Goal: Information Seeking & Learning: Learn about a topic

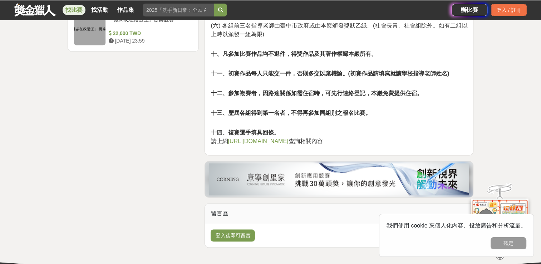
scroll to position [997, 0]
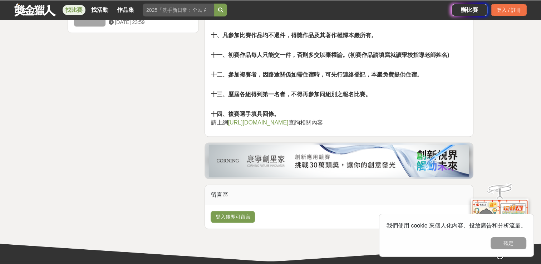
click at [265, 119] on link "http://www.tzuyunyen.org.tw" at bounding box center [258, 122] width 60 height 6
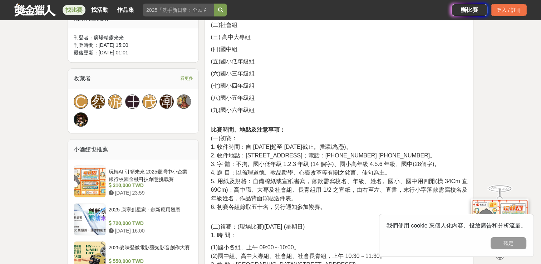
scroll to position [414, 0]
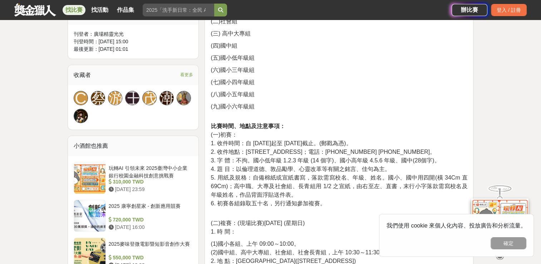
drag, startPoint x: 526, startPoint y: 83, endPoint x: 544, endPoint y: 91, distance: 19.2
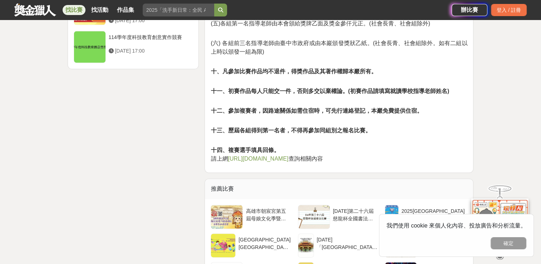
scroll to position [987, 0]
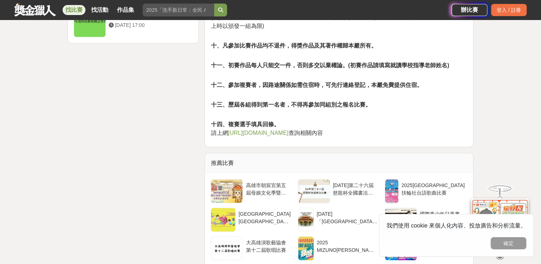
click at [275, 130] on link "http://www.tzuyunyen.org.tw" at bounding box center [258, 133] width 60 height 6
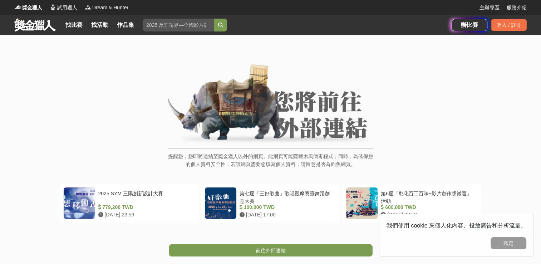
click at [239, 100] on img at bounding box center [271, 104] width 206 height 81
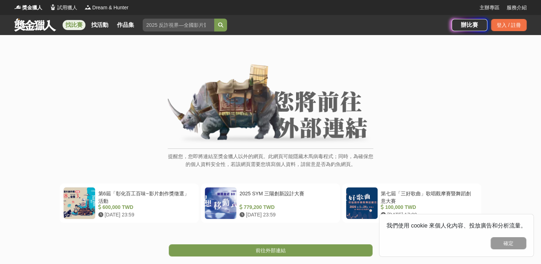
click at [69, 24] on link "找比賽" at bounding box center [74, 25] width 23 height 10
